Goal: Task Accomplishment & Management: Use online tool/utility

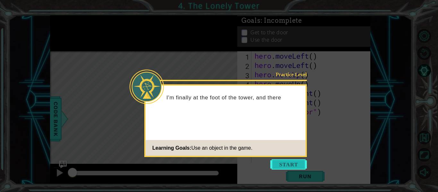
click at [282, 164] on button "Start" at bounding box center [288, 164] width 37 height 10
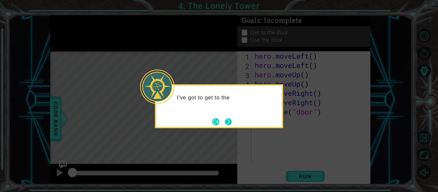
click at [224, 124] on button "Next" at bounding box center [228, 122] width 8 height 8
click at [225, 124] on button "Next" at bounding box center [228, 121] width 7 height 7
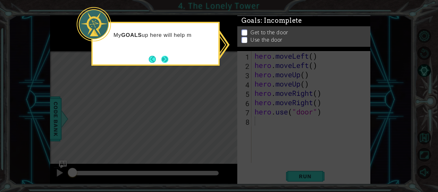
click at [163, 57] on button "Next" at bounding box center [164, 59] width 7 height 7
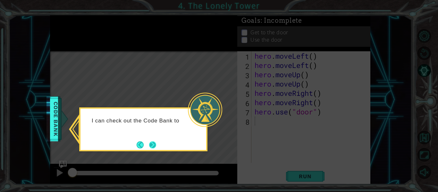
click at [153, 148] on button "Next" at bounding box center [152, 144] width 7 height 7
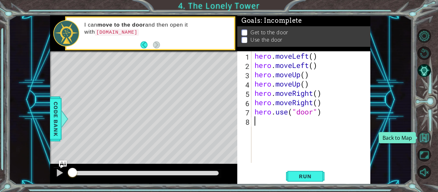
click at [423, 143] on button "Back to Map" at bounding box center [423, 137] width 13 height 13
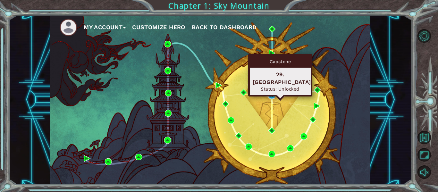
click at [271, 95] on img at bounding box center [271, 95] width 7 height 7
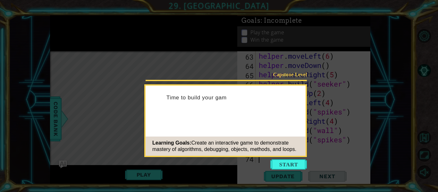
scroll to position [604, 0]
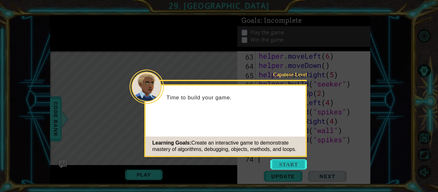
click at [283, 163] on button "Start" at bounding box center [288, 164] width 37 height 10
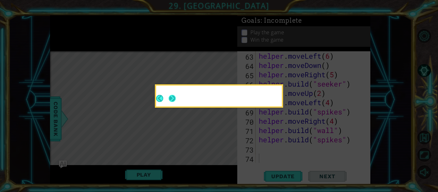
click at [176, 102] on button "Next" at bounding box center [172, 98] width 7 height 7
click at [170, 101] on button "Next" at bounding box center [172, 98] width 7 height 7
click at [172, 99] on icon at bounding box center [219, 96] width 438 height 192
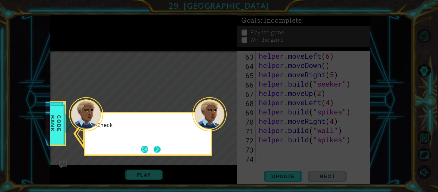
click at [161, 148] on button "Next" at bounding box center [157, 149] width 7 height 7
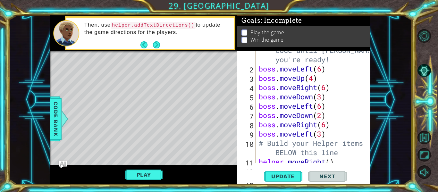
scroll to position [15, 0]
click at [333, 139] on div "# Don't touch the boss code until [PERSON_NAME] says you're ready! boss . moveL…" at bounding box center [314, 111] width 115 height 149
type textarea "boss.moveLeft(3)"
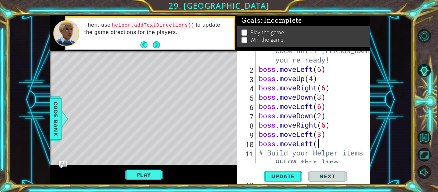
scroll to position [0, 3]
type textarea "boss.moveLeft(6)"
type textarea "boss.moveUp(4)"
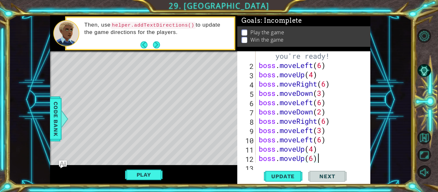
click at [304, 159] on div "# Don't touch the boss code until [PERSON_NAME] says you're ready! boss . moveL…" at bounding box center [314, 112] width 115 height 158
click at [258, 142] on div "# Don't touch the boss code until [PERSON_NAME] says you're ready! boss . moveL…" at bounding box center [314, 112] width 115 height 158
click at [331, 161] on div "# Don't touch the boss code until [PERSON_NAME] says you're ready! boss . moveL…" at bounding box center [314, 107] width 115 height 149
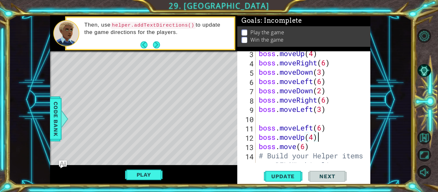
scroll to position [39, 0]
click at [298, 148] on div "boss . moveUp ( 4 ) boss . moveRight ( 6 ) boss . moveDown ( 3 ) boss . moveLef…" at bounding box center [314, 118] width 115 height 139
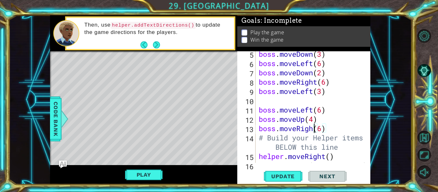
scroll to position [0, 3]
click at [329, 122] on div "boss . moveDown ( 3 ) boss . moveLeft ( 6 ) boss . moveDown ( 2 ) boss . moveRi…" at bounding box center [314, 114] width 115 height 130
click at [329, 126] on div "boss . moveDown ( 3 ) boss . moveLeft ( 6 ) boss . moveDown ( 2 ) boss . moveRi…" at bounding box center [314, 114] width 115 height 130
type textarea "boss.moveRight(6)"
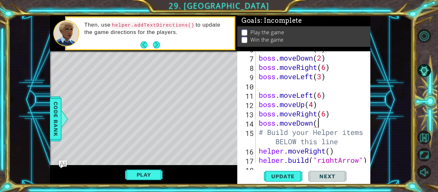
scroll to position [0, 3]
type textarea "boss.moveDown(3)"
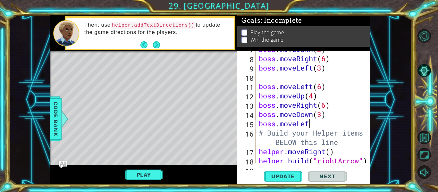
scroll to position [0, 2]
type textarea "boss.moveLeft(6)"
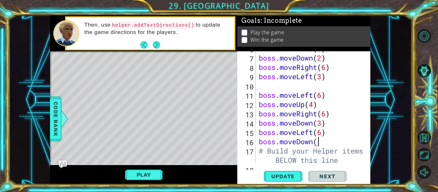
scroll to position [0, 3]
type textarea "boss.moveDown(2)"
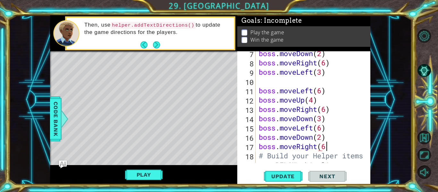
scroll to position [0, 3]
type textarea "boss.moveRight(6)"
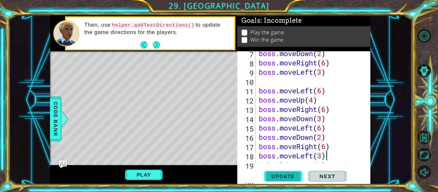
type textarea "boss.moveLeft(3)"
click at [286, 174] on span "Update" at bounding box center [283, 176] width 36 height 6
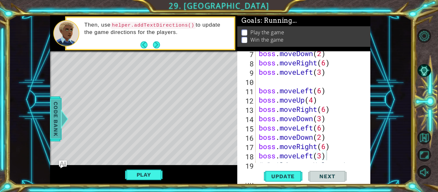
click at [55, 123] on span "Code Bank" at bounding box center [56, 118] width 10 height 39
